Goal: Task Accomplishment & Management: Use online tool/utility

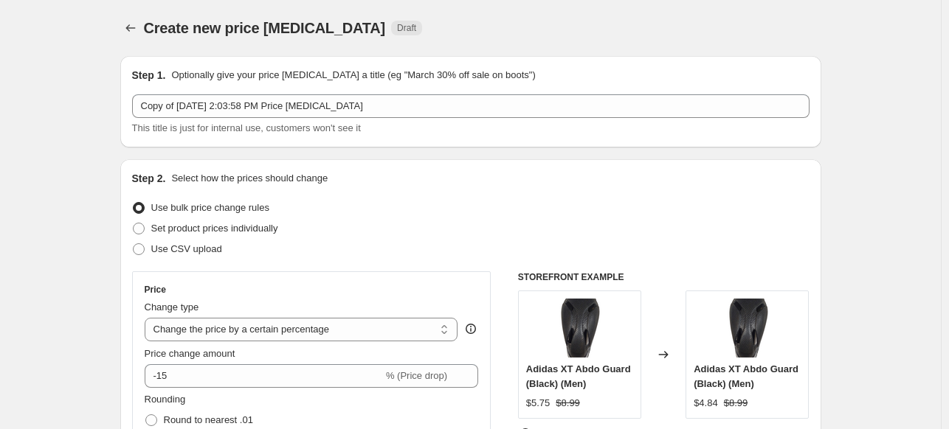
select select "percentage"
select select "no_change"
select select "vendor"
select select "inventory_quantity"
select select ">"
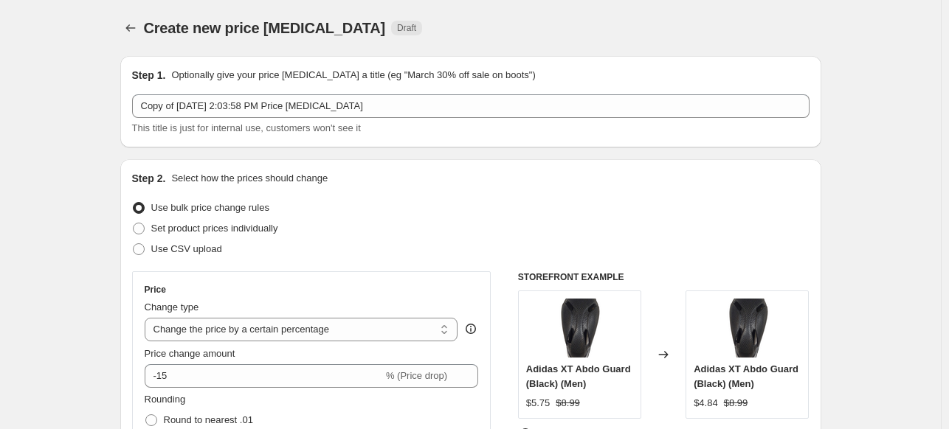
select select "product_status"
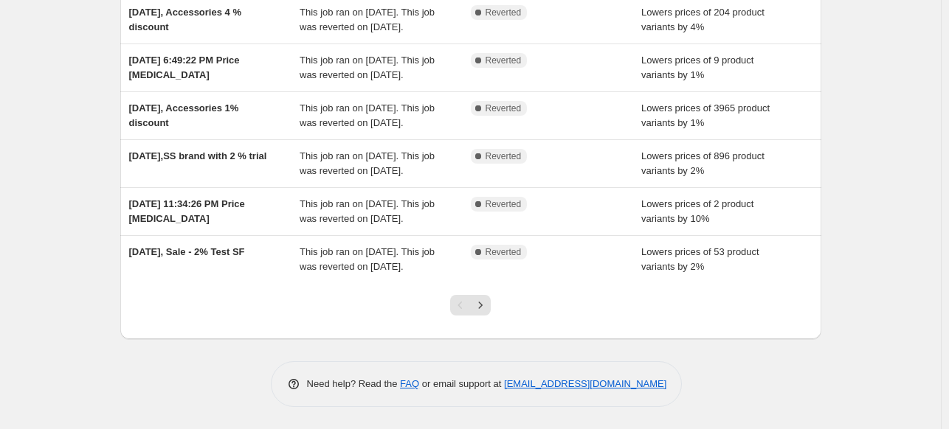
scroll to position [475, 0]
click at [486, 307] on icon "Next" at bounding box center [480, 305] width 15 height 15
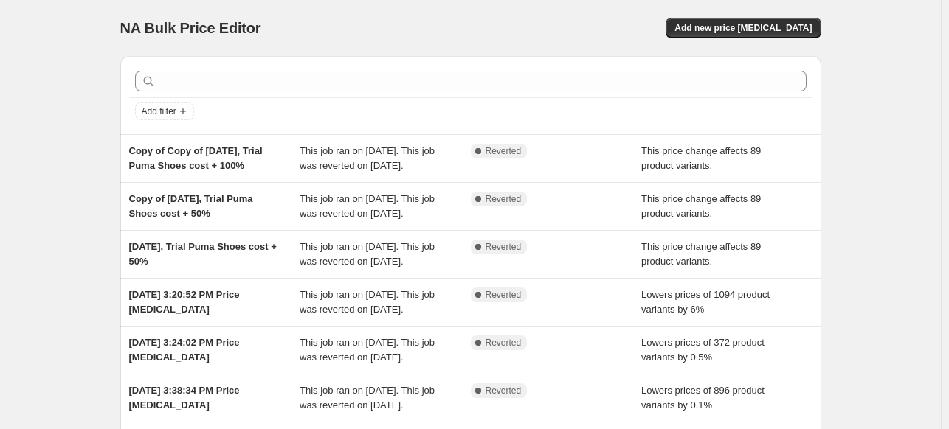
scroll to position [288, 0]
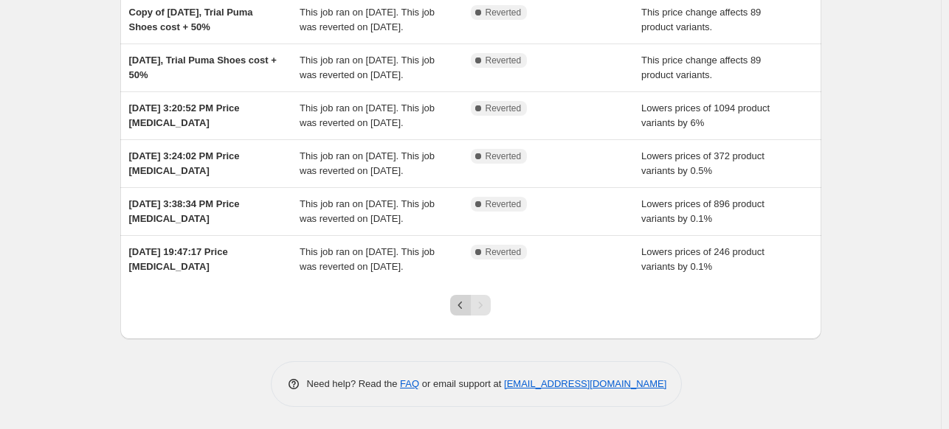
click at [464, 308] on icon "Previous" at bounding box center [460, 305] width 15 height 15
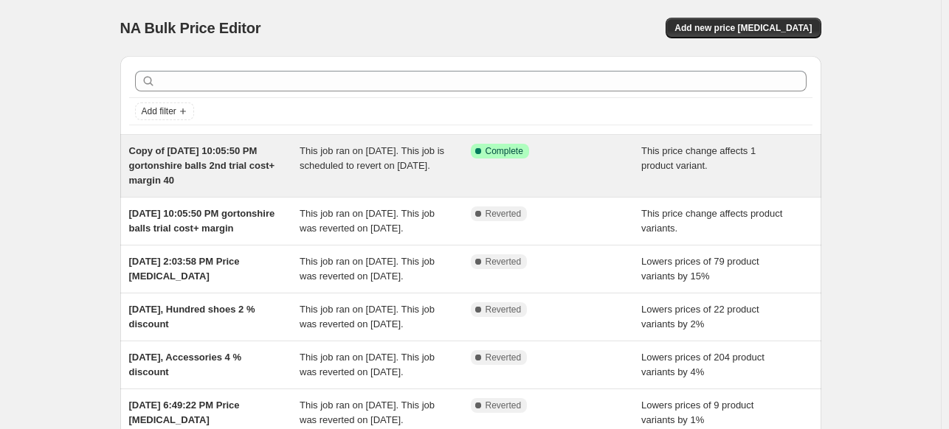
click at [573, 167] on div "Success Complete Complete" at bounding box center [556, 166] width 171 height 44
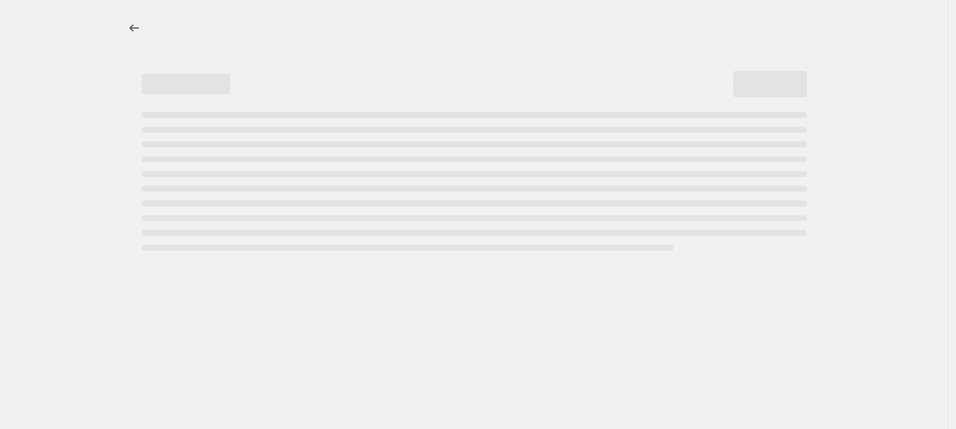
select select "margin"
select select "no_change"
select select "vendor"
select select "product_status"
select select "inventory_quantity"
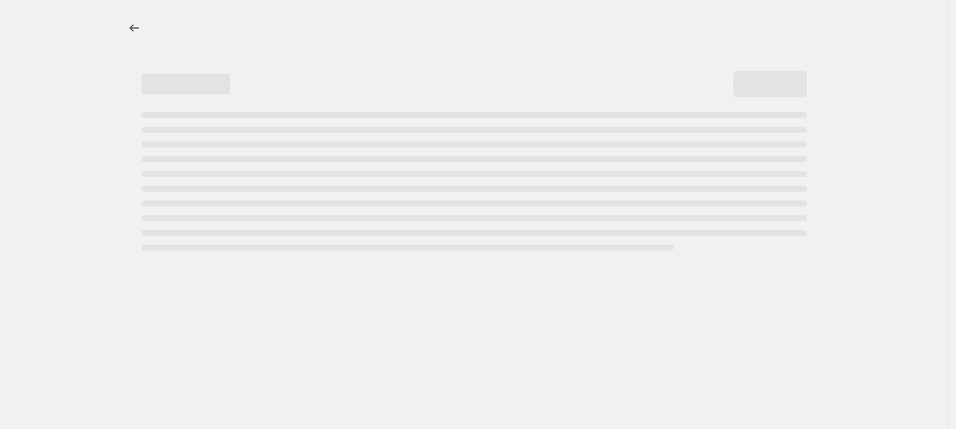
select select ">"
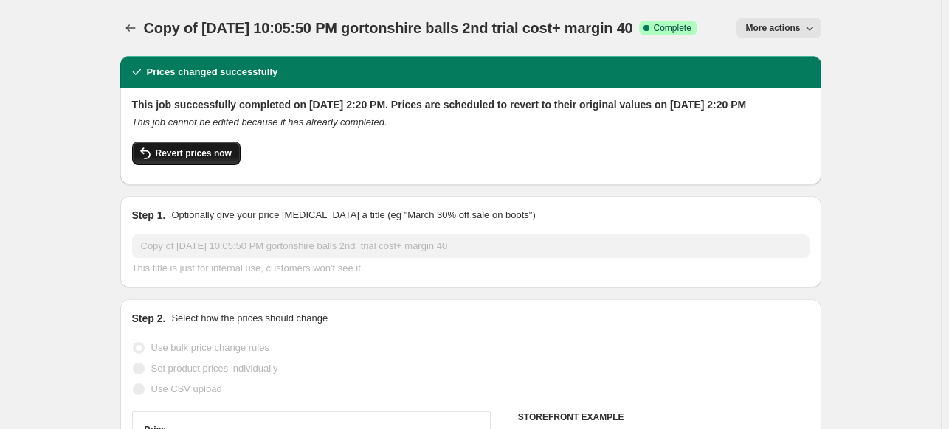
click at [190, 159] on span "Revert prices now" at bounding box center [194, 154] width 76 height 12
checkbox input "false"
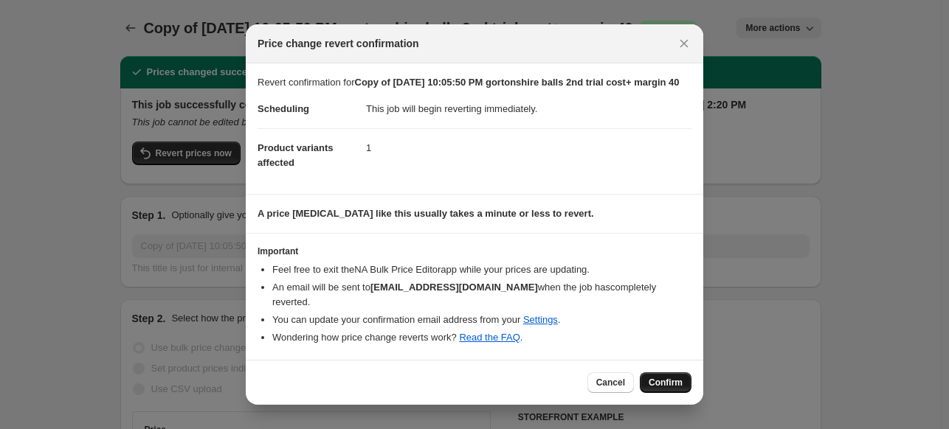
click at [679, 375] on button "Confirm" at bounding box center [666, 383] width 52 height 21
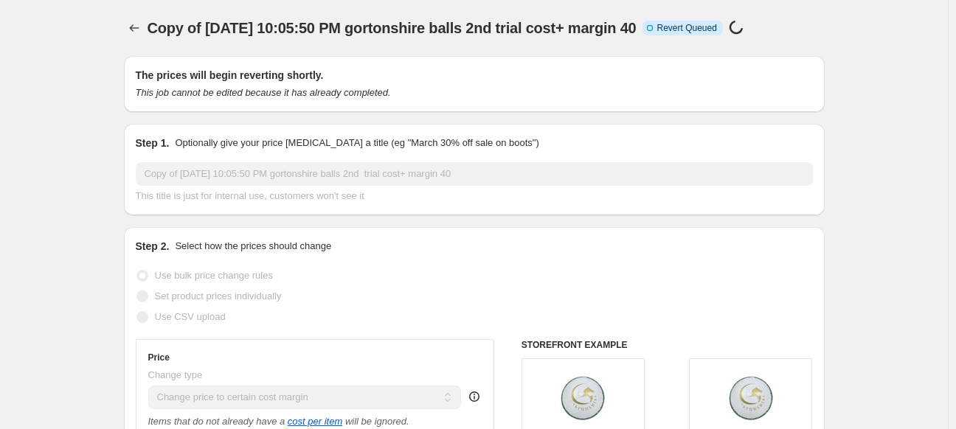
select select "margin"
select select "no_change"
select select "vendor"
select select "product_status"
select select "inventory_quantity"
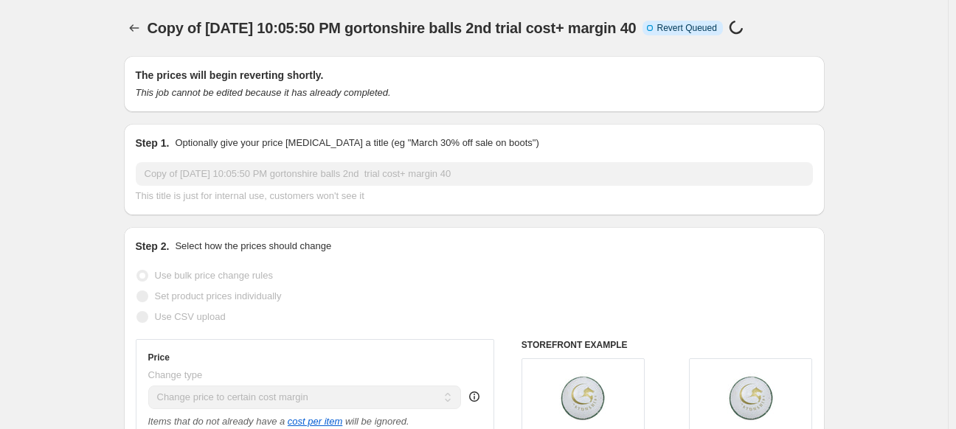
select select ">"
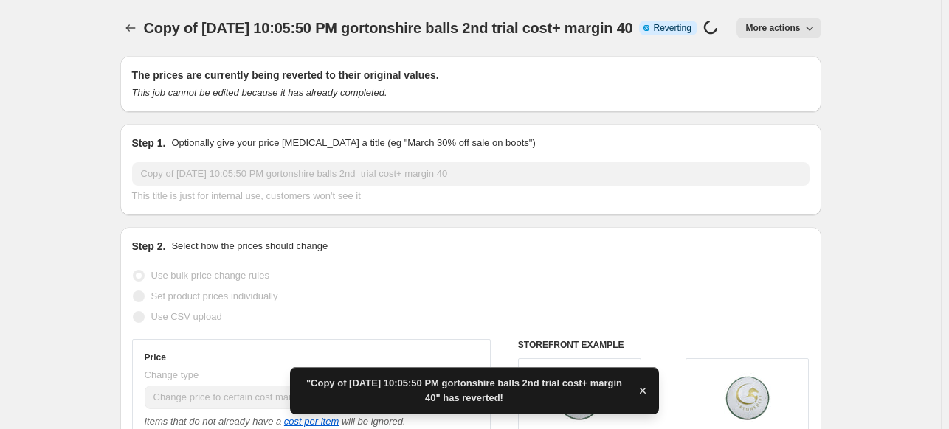
checkbox input "true"
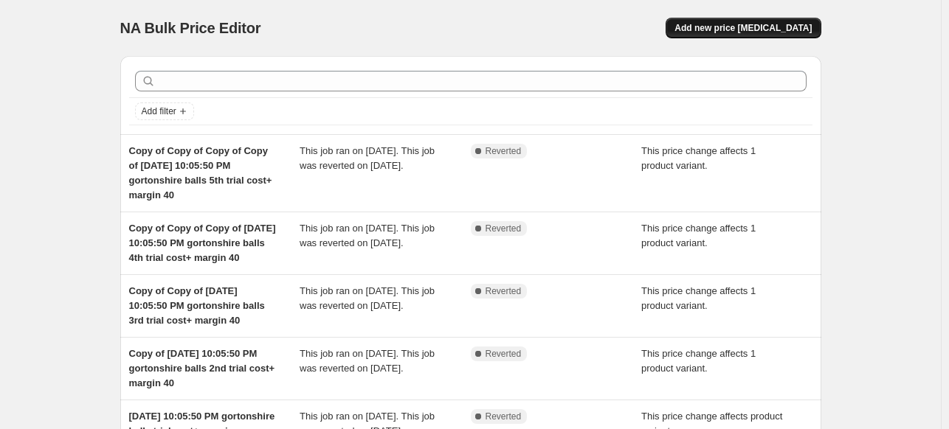
click at [785, 27] on span "Add new price [MEDICAL_DATA]" at bounding box center [742, 28] width 137 height 12
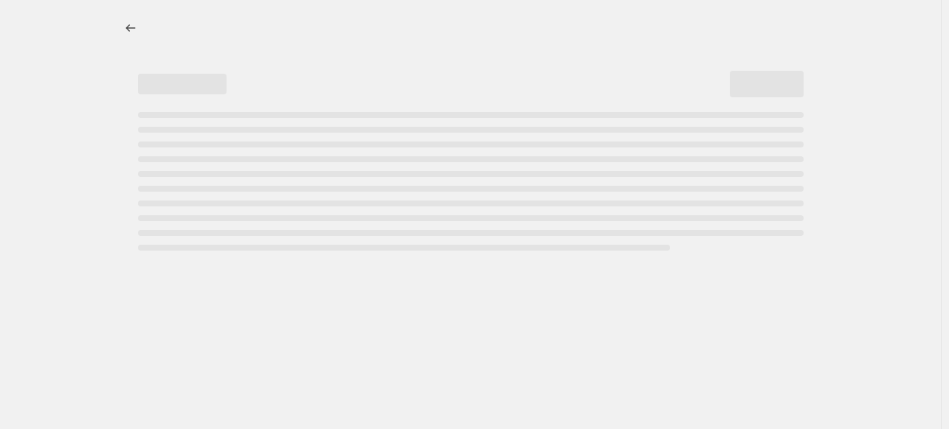
select select "percentage"
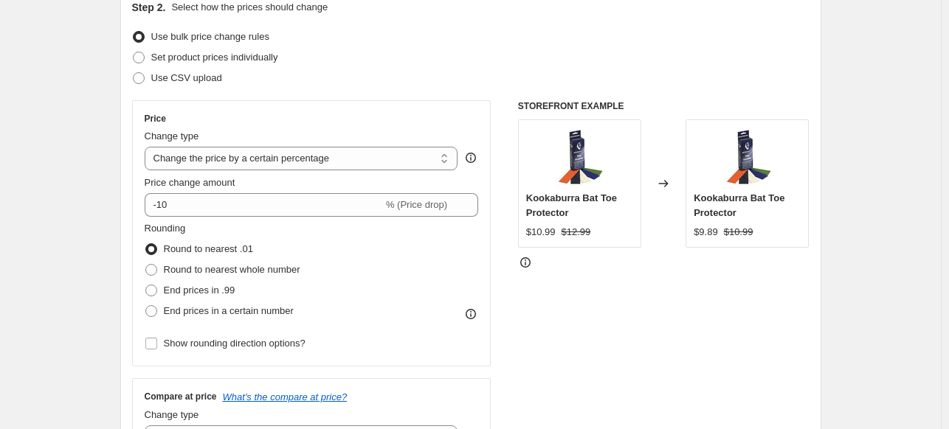
scroll to position [177, 0]
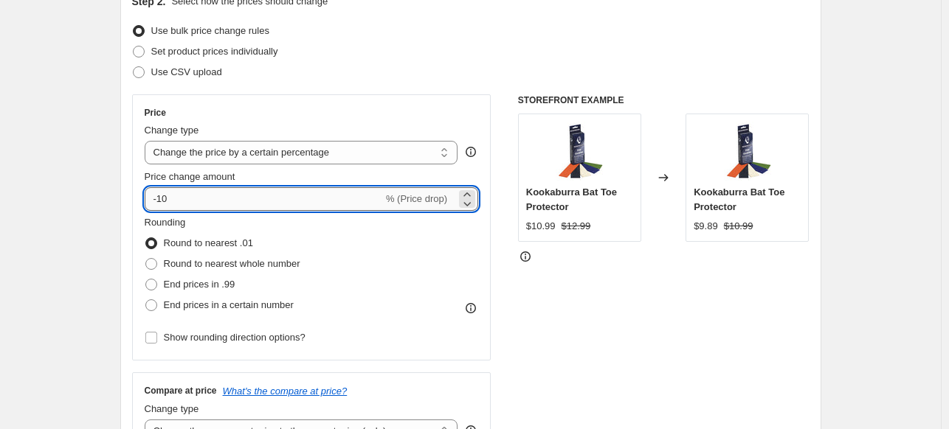
click at [188, 197] on input "-10" at bounding box center [264, 199] width 238 height 24
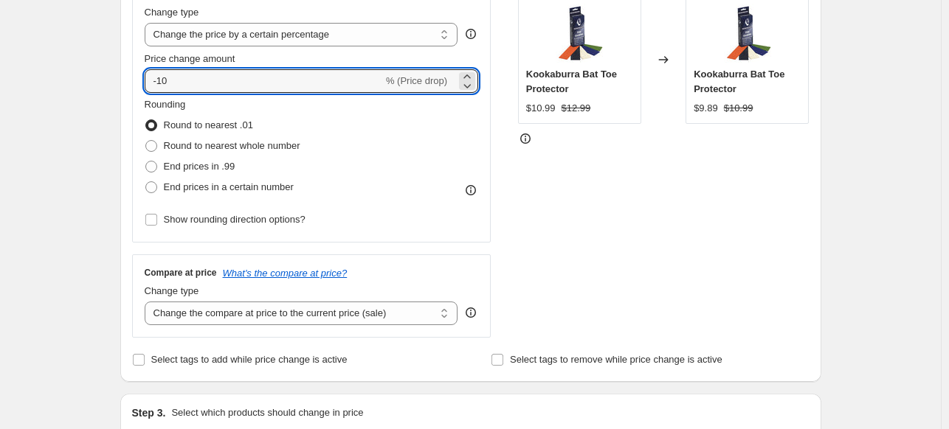
scroll to position [0, 0]
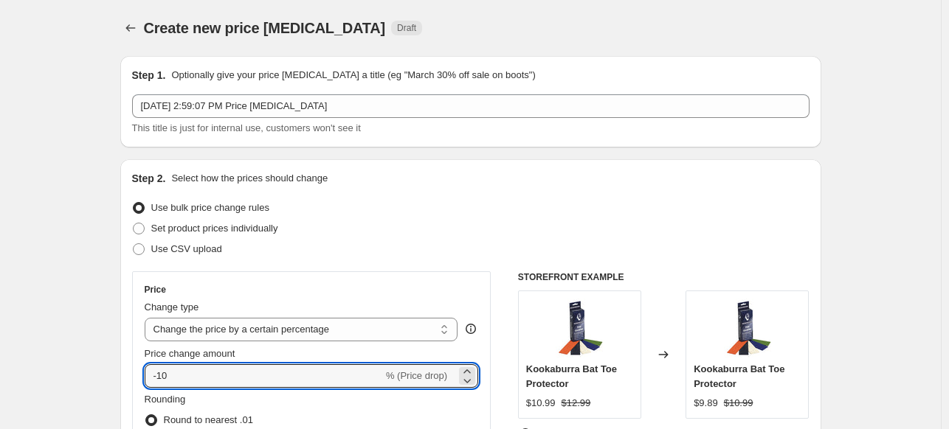
select select "percentage"
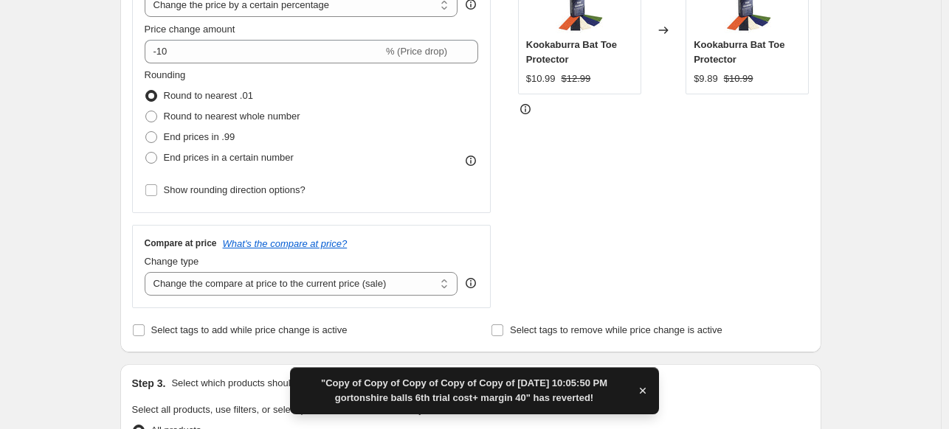
scroll to position [354, 0]
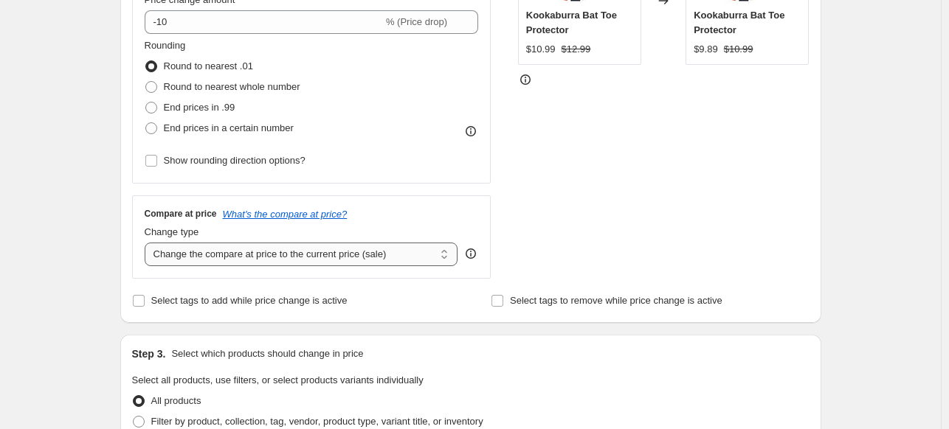
click at [437, 257] on select "Change the compare at price to the current price (sale) Change the compare at p…" at bounding box center [302, 255] width 314 height 24
select select "no_change"
click at [148, 243] on select "Change the compare at price to the current price (sale) Change the compare at p…" at bounding box center [302, 255] width 314 height 24
click at [256, 129] on span "End prices in a certain number" at bounding box center [229, 127] width 130 height 11
click at [146, 123] on input "End prices in a certain number" at bounding box center [145, 122] width 1 height 1
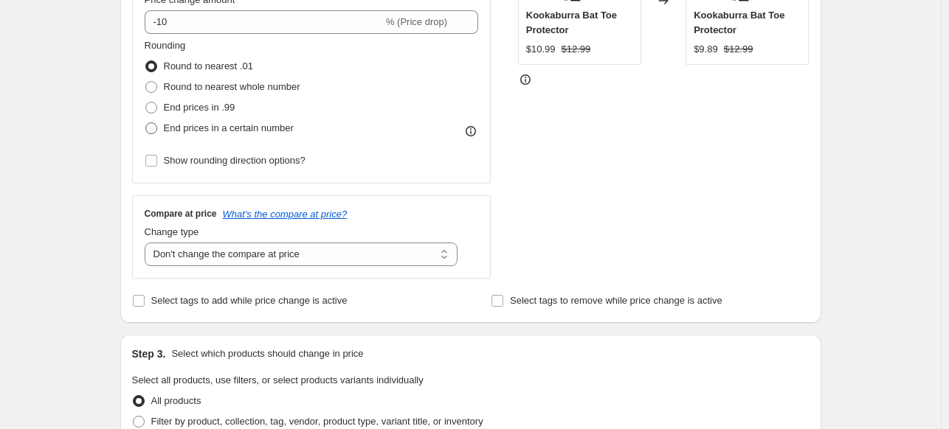
radio input "true"
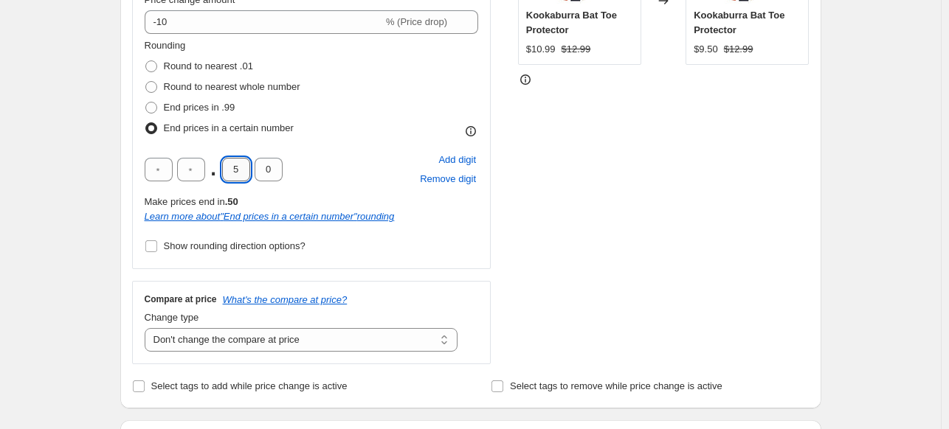
click at [243, 168] on input "5" at bounding box center [236, 170] width 28 height 24
type input "8"
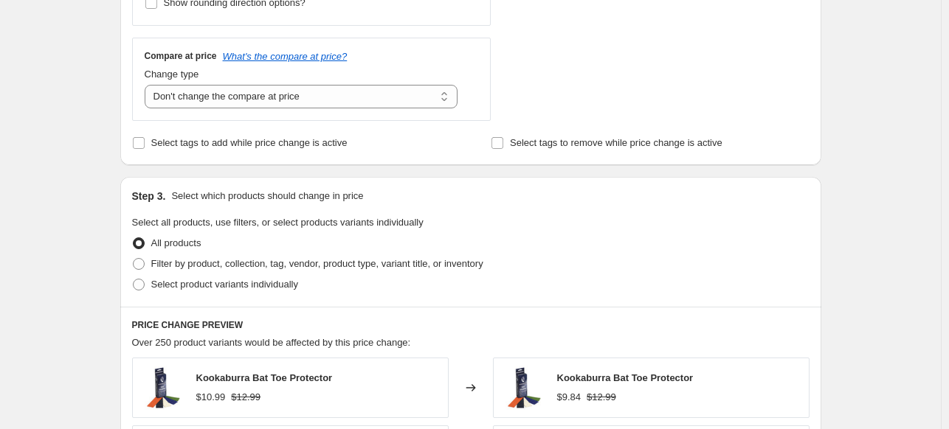
scroll to position [599, 0]
type input "4"
click at [156, 5] on input "Show rounding direction options?" at bounding box center [151, 2] width 12 height 12
checkbox input "true"
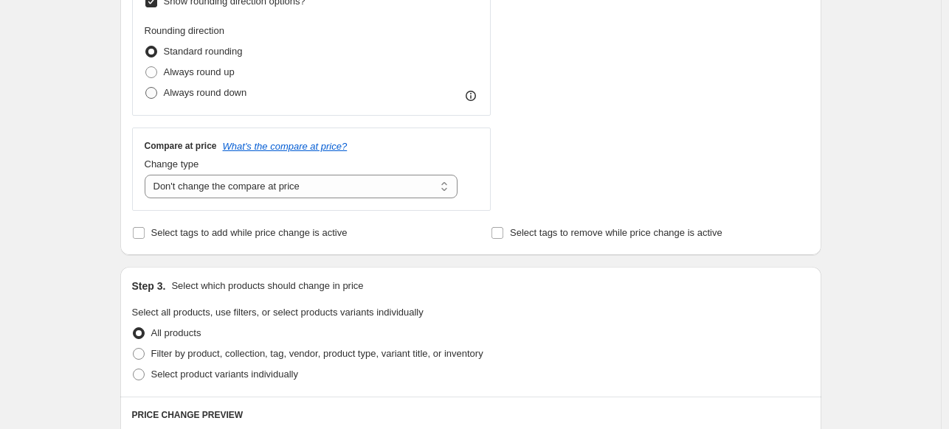
click at [197, 93] on span "Always round down" at bounding box center [205, 92] width 83 height 11
click at [146, 88] on input "Always round down" at bounding box center [145, 87] width 1 height 1
radio input "true"
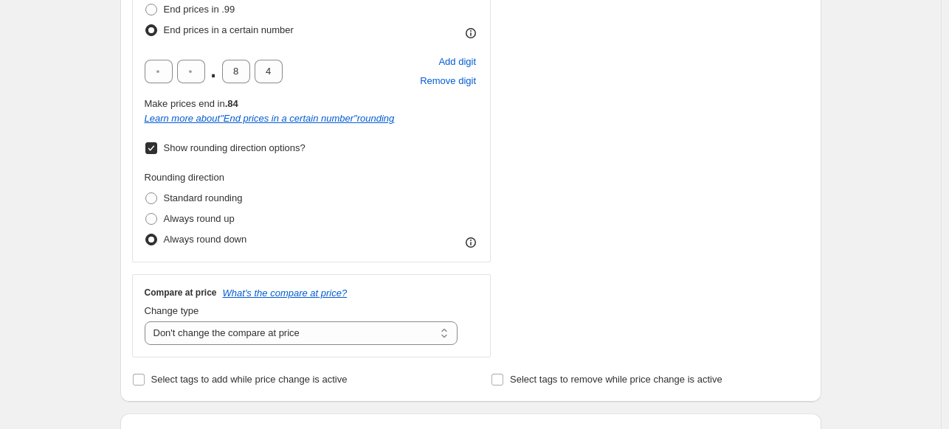
scroll to position [373, 0]
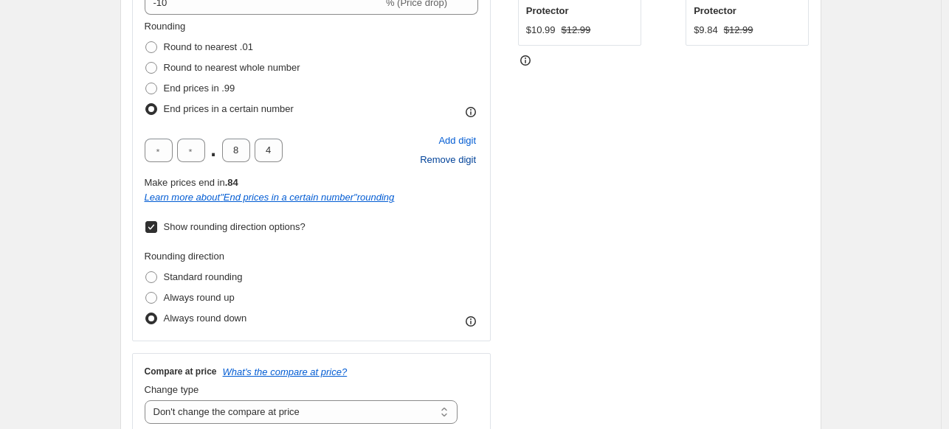
click at [448, 162] on span "Remove digit" at bounding box center [448, 160] width 56 height 15
click at [457, 142] on span "Add digit" at bounding box center [457, 141] width 38 height 15
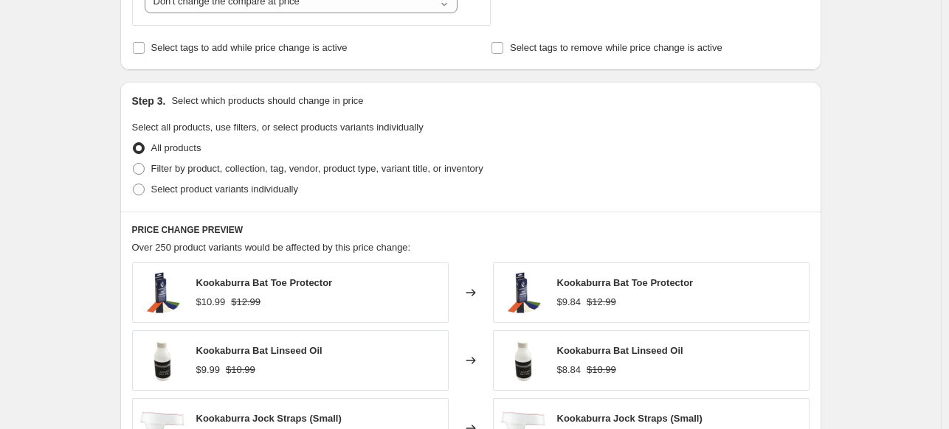
scroll to position [806, 0]
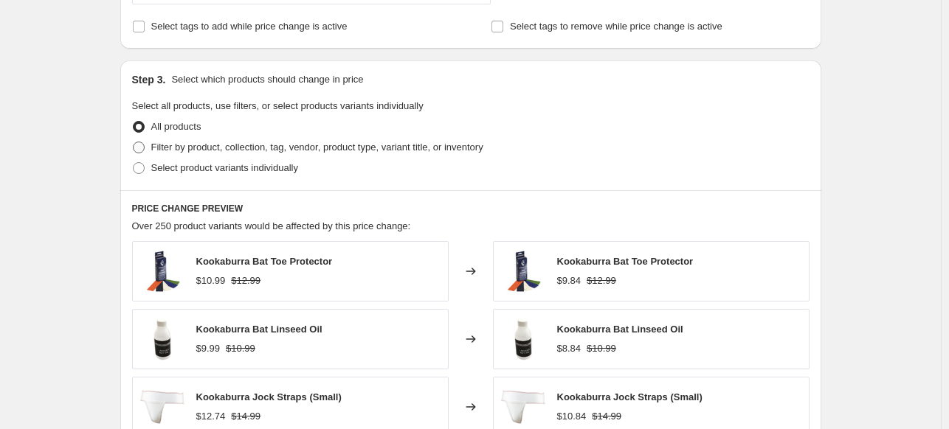
click at [284, 149] on span "Filter by product, collection, tag, vendor, product type, variant title, or inv…" at bounding box center [317, 147] width 332 height 11
click at [134, 142] on input "Filter by product, collection, tag, vendor, product type, variant title, or inv…" at bounding box center [133, 142] width 1 height 1
radio input "true"
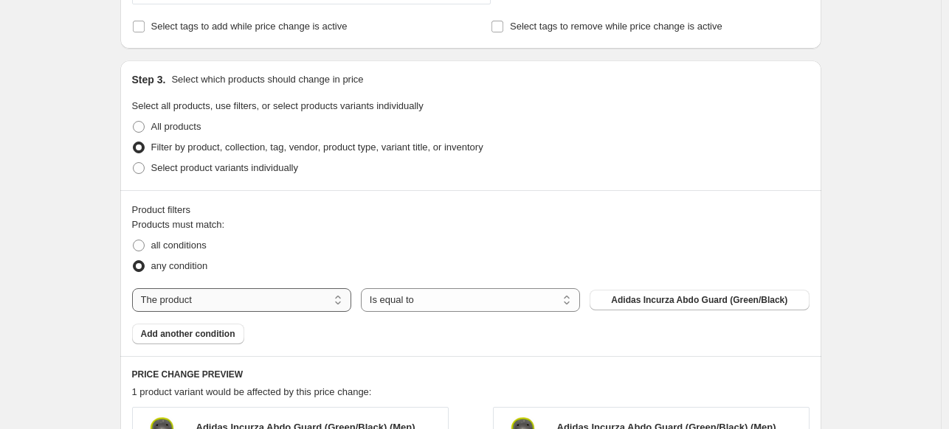
click at [338, 288] on select "The product The product's collection The product's tag The product's vendor The…" at bounding box center [241, 300] width 219 height 24
select select "vendor"
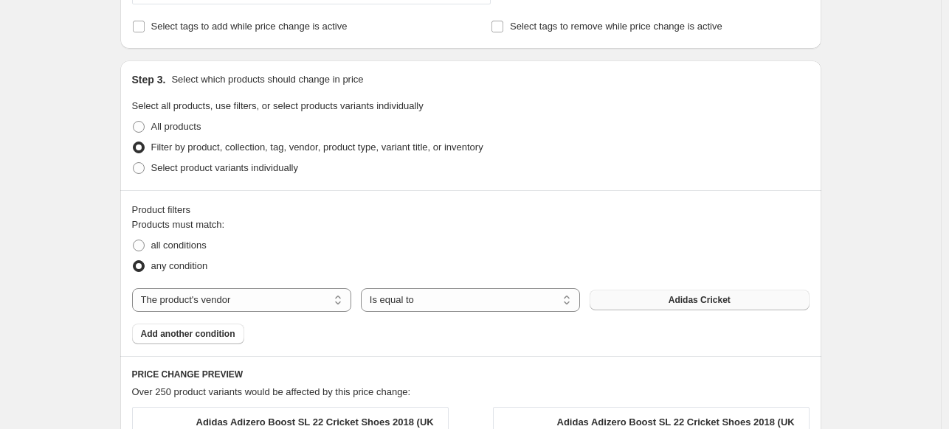
click at [632, 306] on button "Adidas Cricket" at bounding box center [698, 300] width 219 height 21
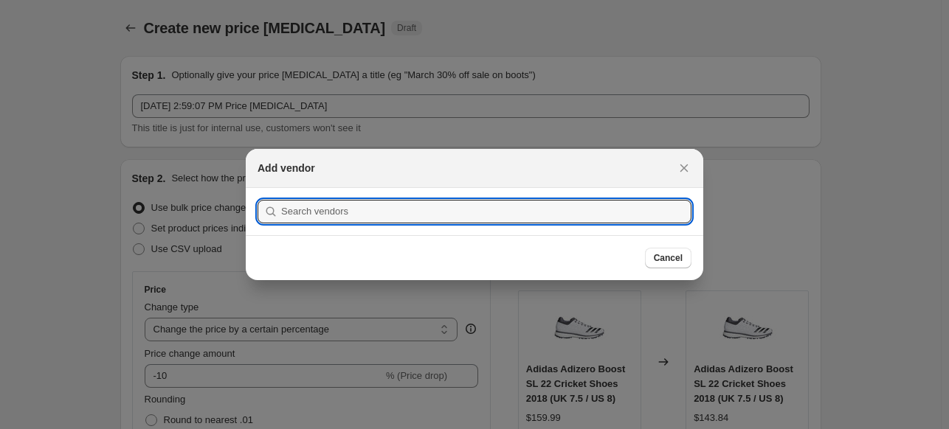
scroll to position [0, 0]
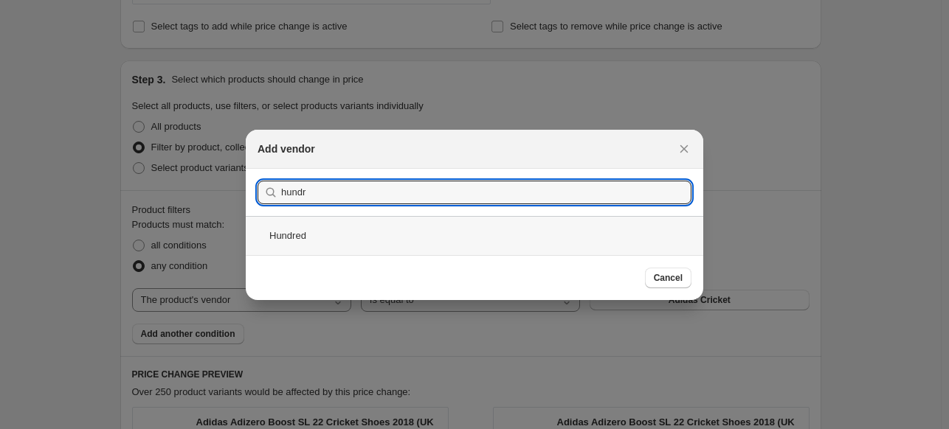
type input "hundr"
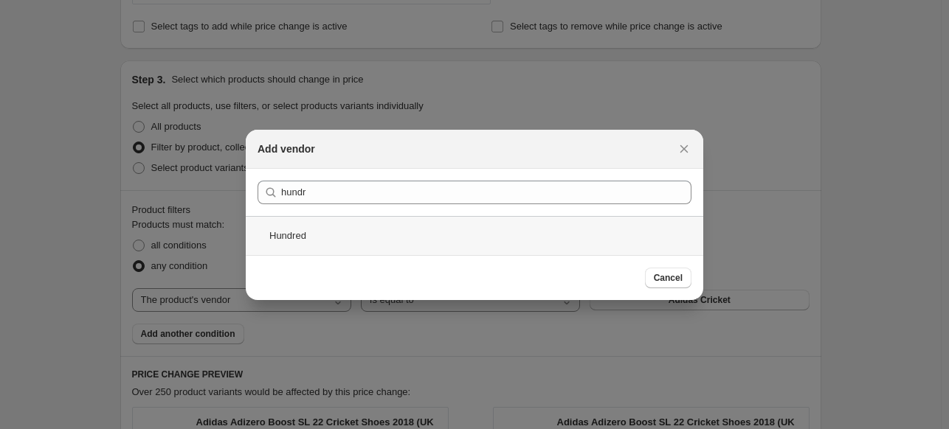
click at [301, 235] on div "Hundred" at bounding box center [474, 235] width 457 height 39
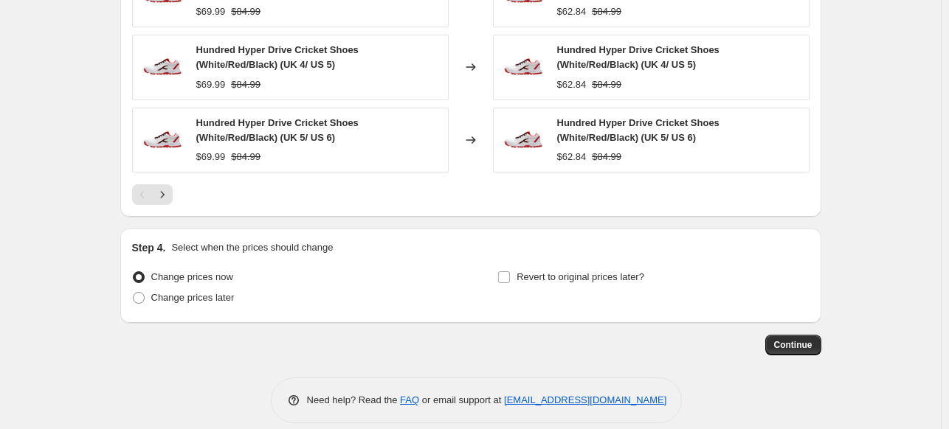
scroll to position [1410, 0]
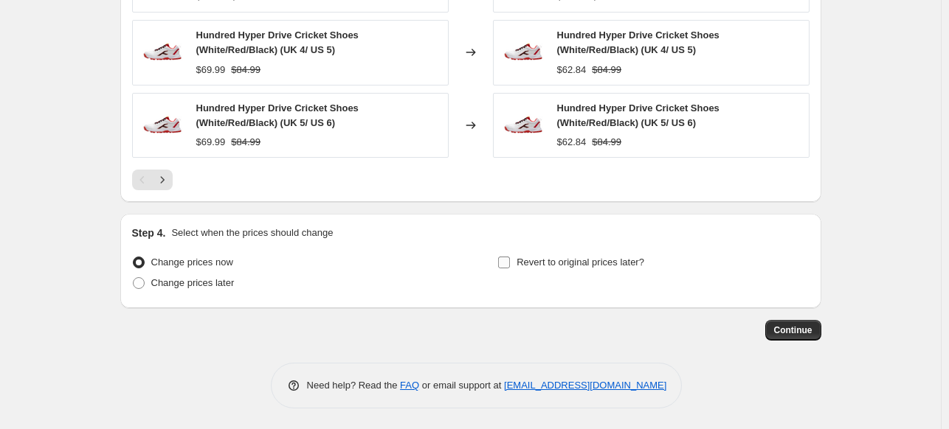
click at [596, 265] on span "Revert to original prices later?" at bounding box center [580, 262] width 128 height 11
click at [510, 265] on input "Revert to original prices later?" at bounding box center [504, 263] width 12 height 12
checkbox input "true"
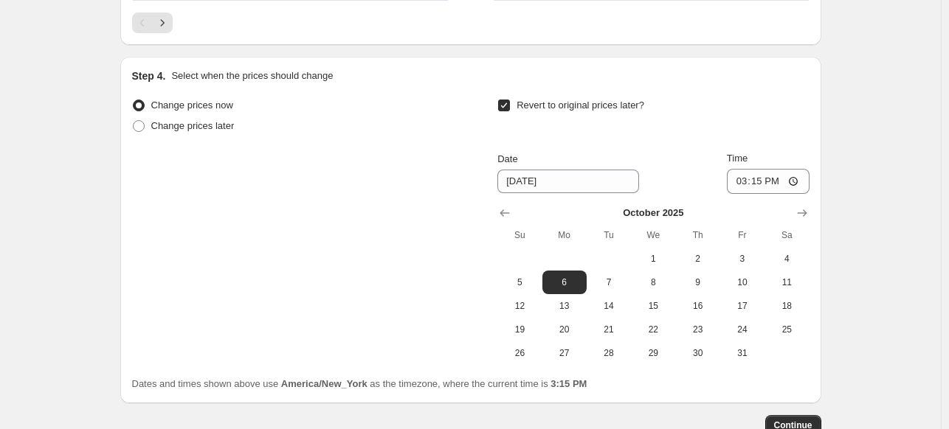
scroll to position [1587, 0]
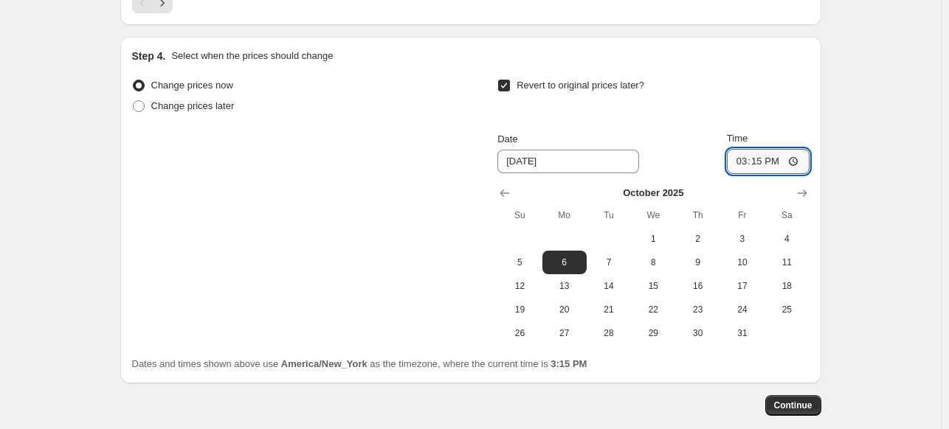
click at [770, 166] on input "15:15" at bounding box center [768, 161] width 83 height 25
click at [744, 162] on input "15:15" at bounding box center [768, 161] width 83 height 25
click at [757, 160] on input "15:15" at bounding box center [768, 161] width 83 height 25
type input "15:45"
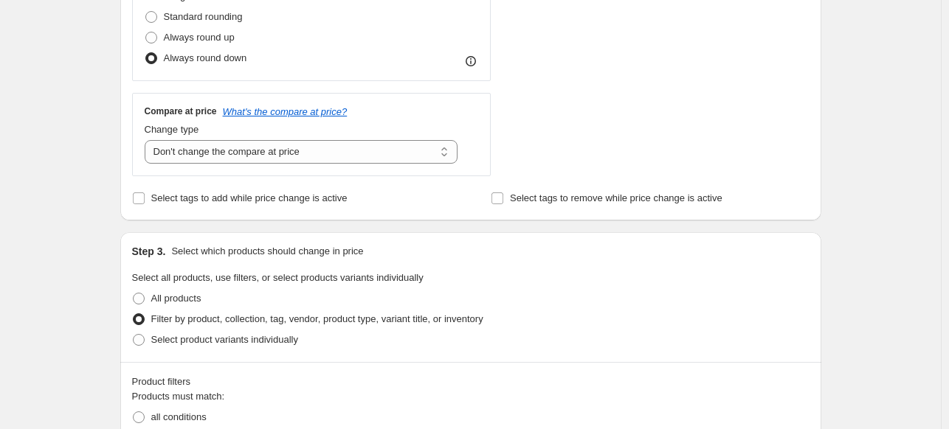
scroll to position [594, 0]
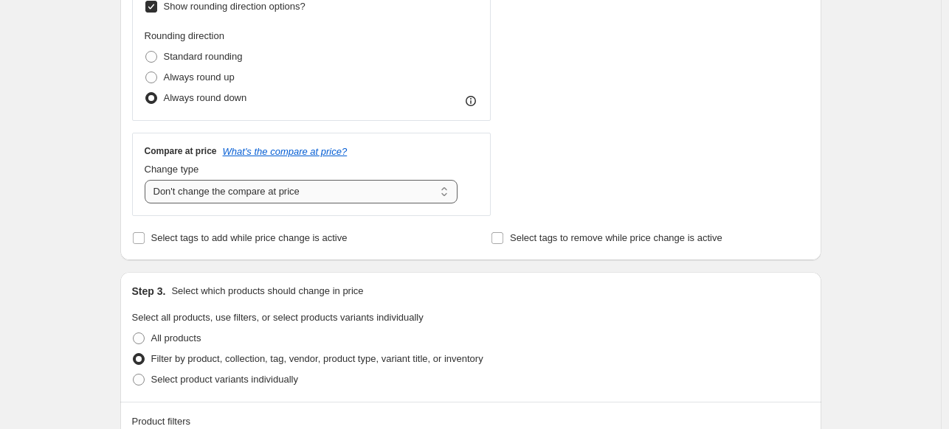
click at [358, 188] on select "Change the compare at price to the current price (sale) Change the compare at p…" at bounding box center [302, 192] width 314 height 24
click at [148, 180] on select "Change the compare at price to the current price (sale) Change the compare at p…" at bounding box center [302, 192] width 314 height 24
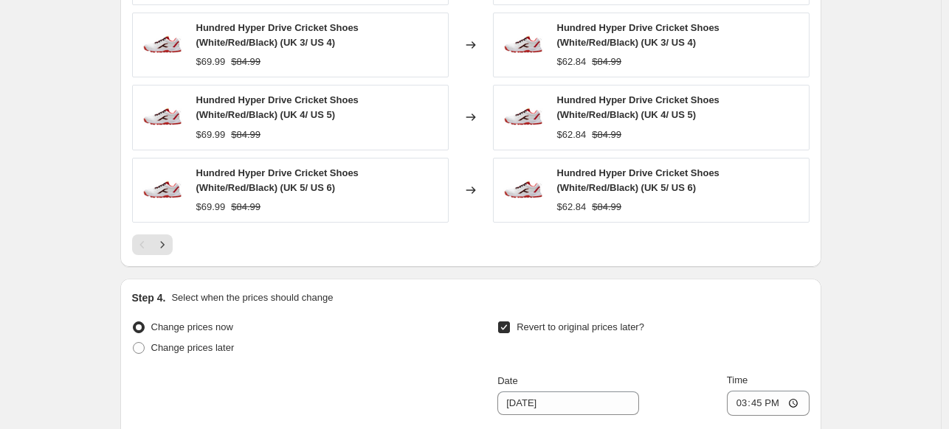
scroll to position [1662, 0]
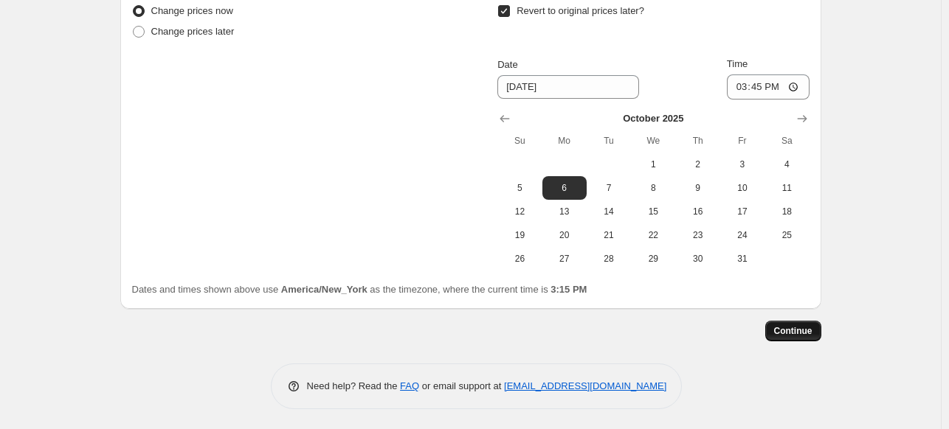
click at [802, 333] on span "Continue" at bounding box center [793, 331] width 38 height 12
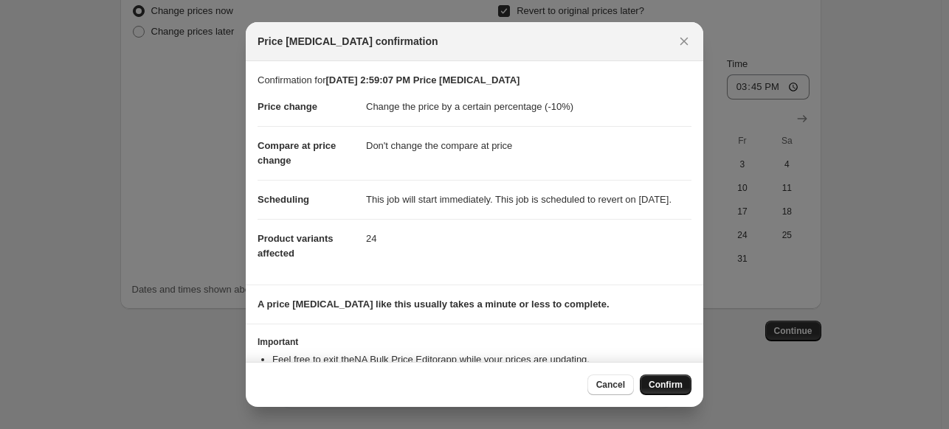
click at [664, 384] on span "Confirm" at bounding box center [665, 385] width 34 height 12
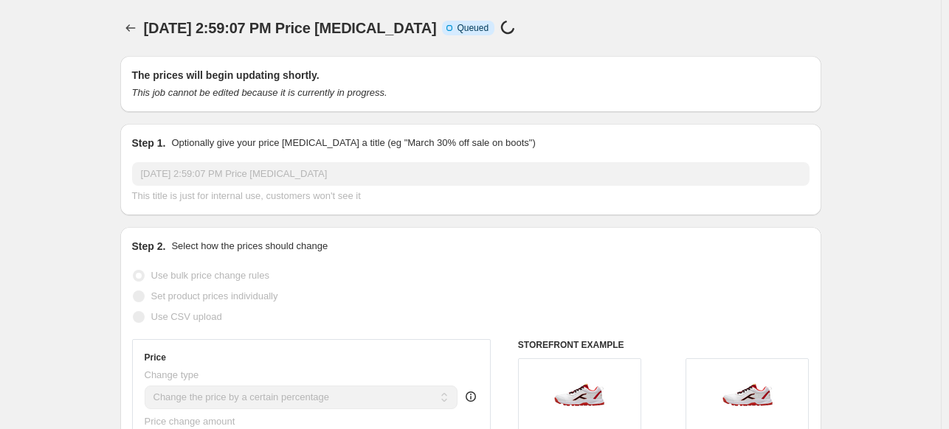
scroll to position [1662, 0]
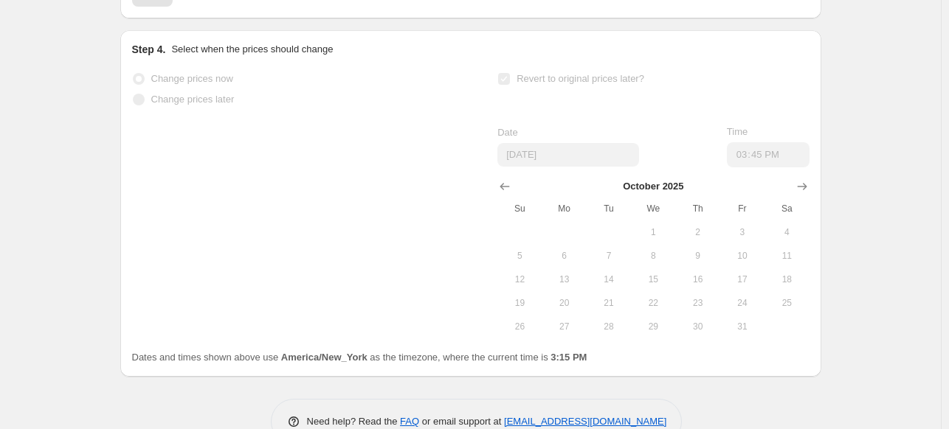
select select "percentage"
select select "no_change"
select select "vendor"
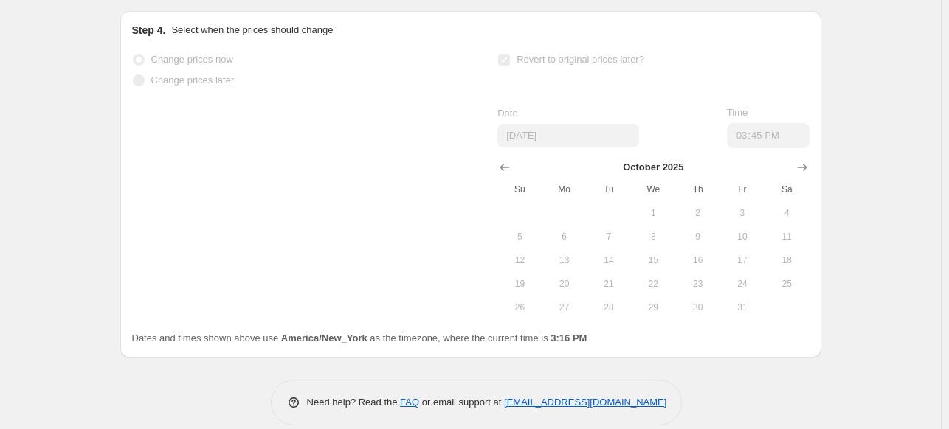
scroll to position [0, 0]
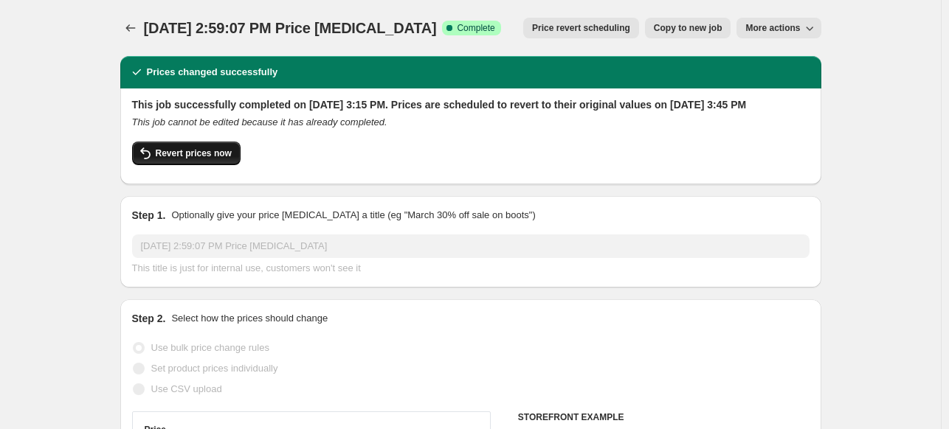
click at [205, 159] on span "Revert prices now" at bounding box center [194, 154] width 76 height 12
checkbox input "false"
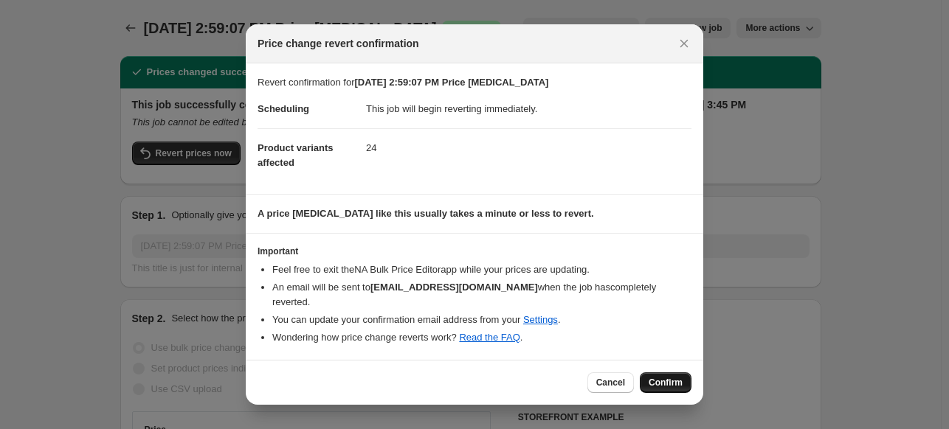
click at [661, 377] on span "Confirm" at bounding box center [665, 383] width 34 height 12
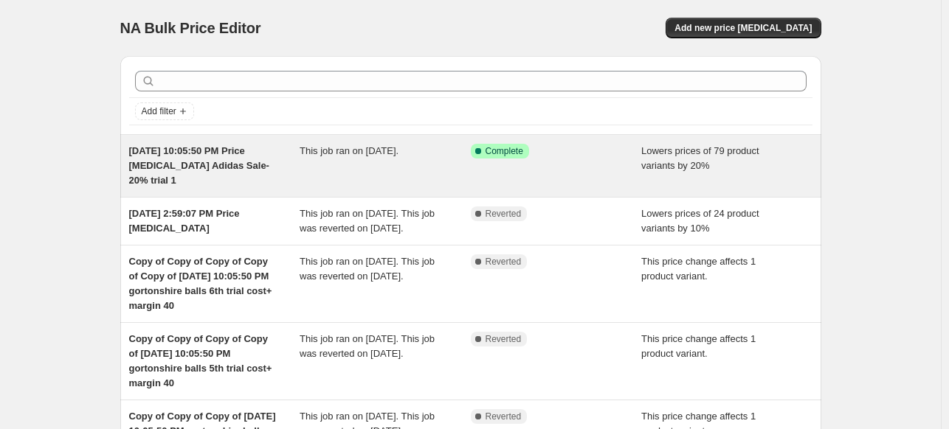
click at [366, 166] on div "This job ran on [DATE]." at bounding box center [384, 166] width 171 height 44
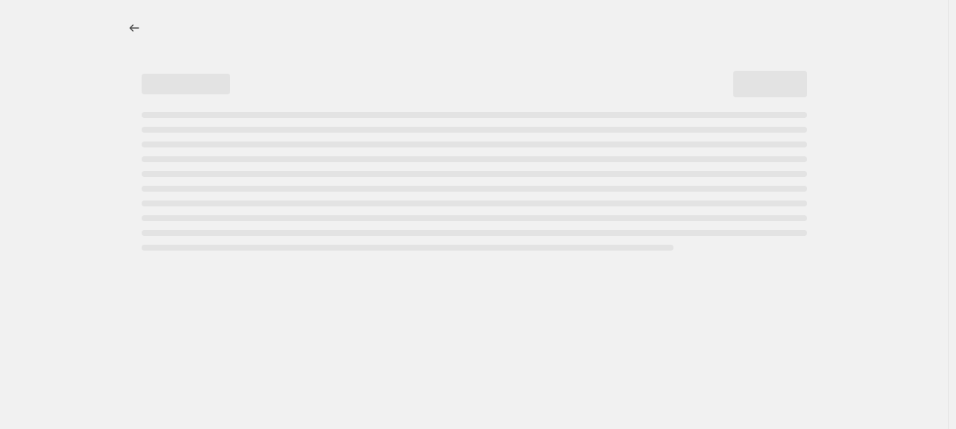
select select "percentage"
select select "no_change"
select select "vendor"
select select "product_status"
select select "inventory_quantity"
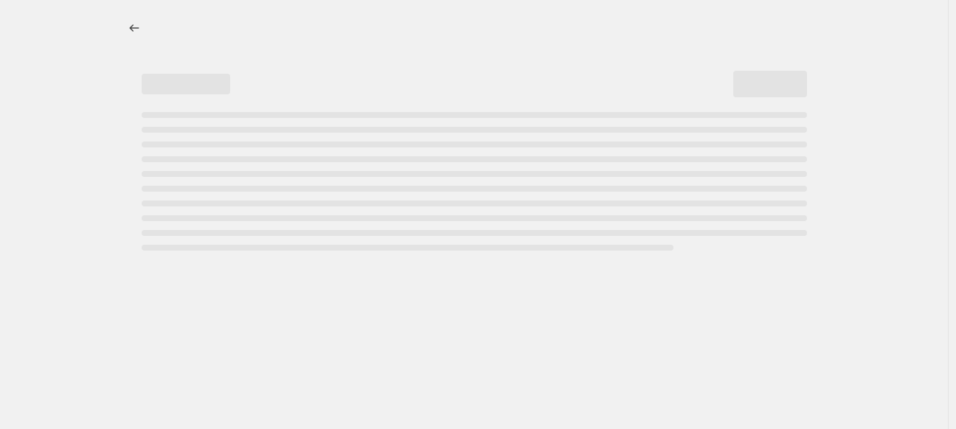
select select ">"
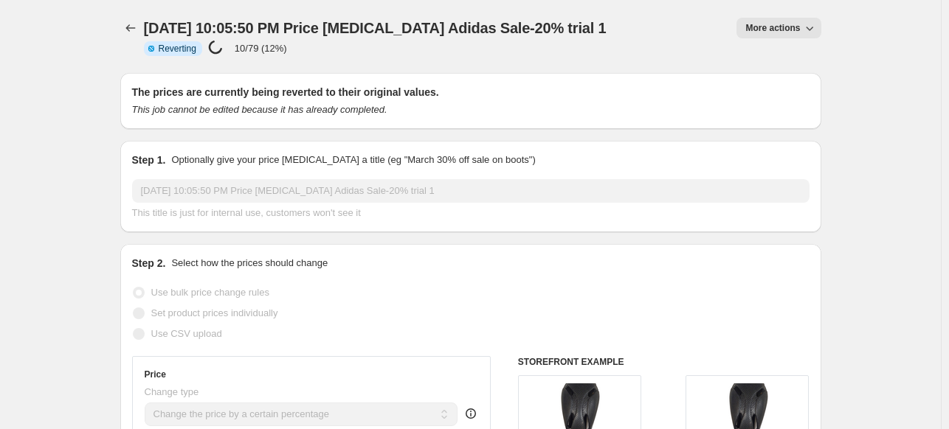
select select "percentage"
select select "no_change"
select select "vendor"
select select "product_status"
select select "inventory_quantity"
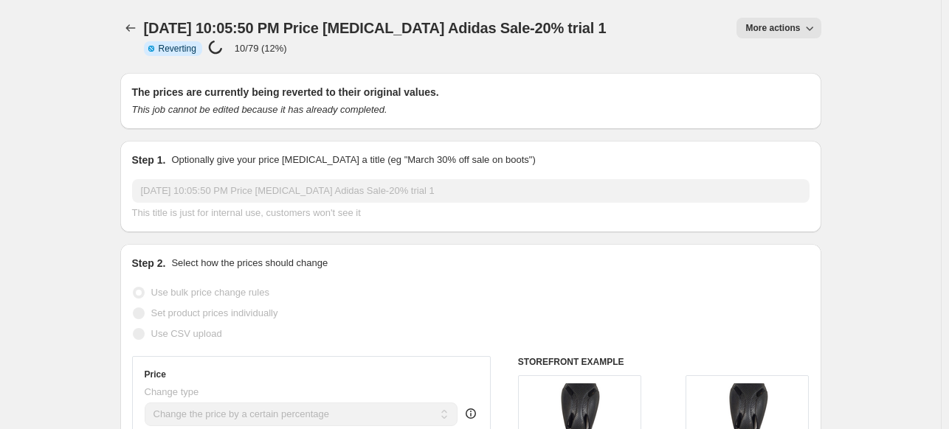
select select ">"
